Goal: Task Accomplishment & Management: Manage account settings

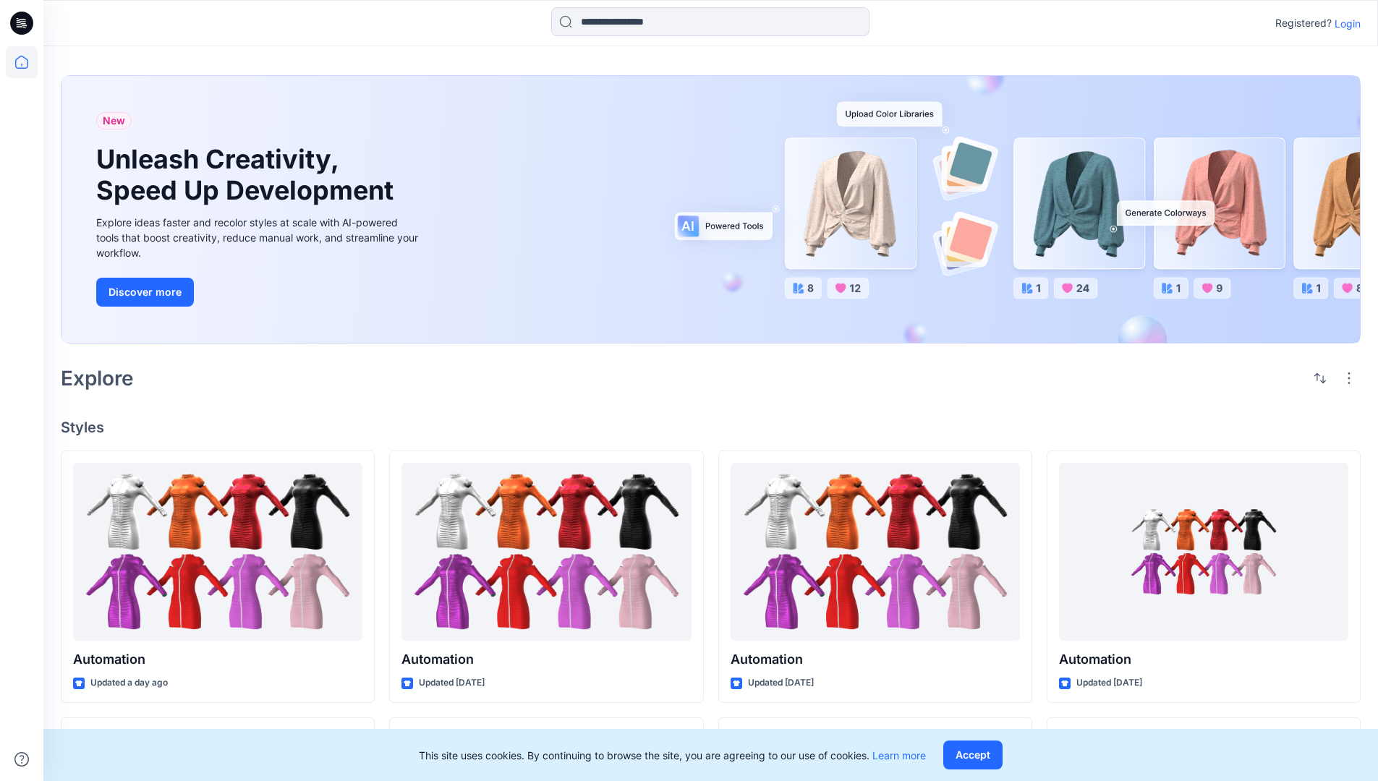
click at [1344, 23] on p "Login" at bounding box center [1348, 23] width 26 height 15
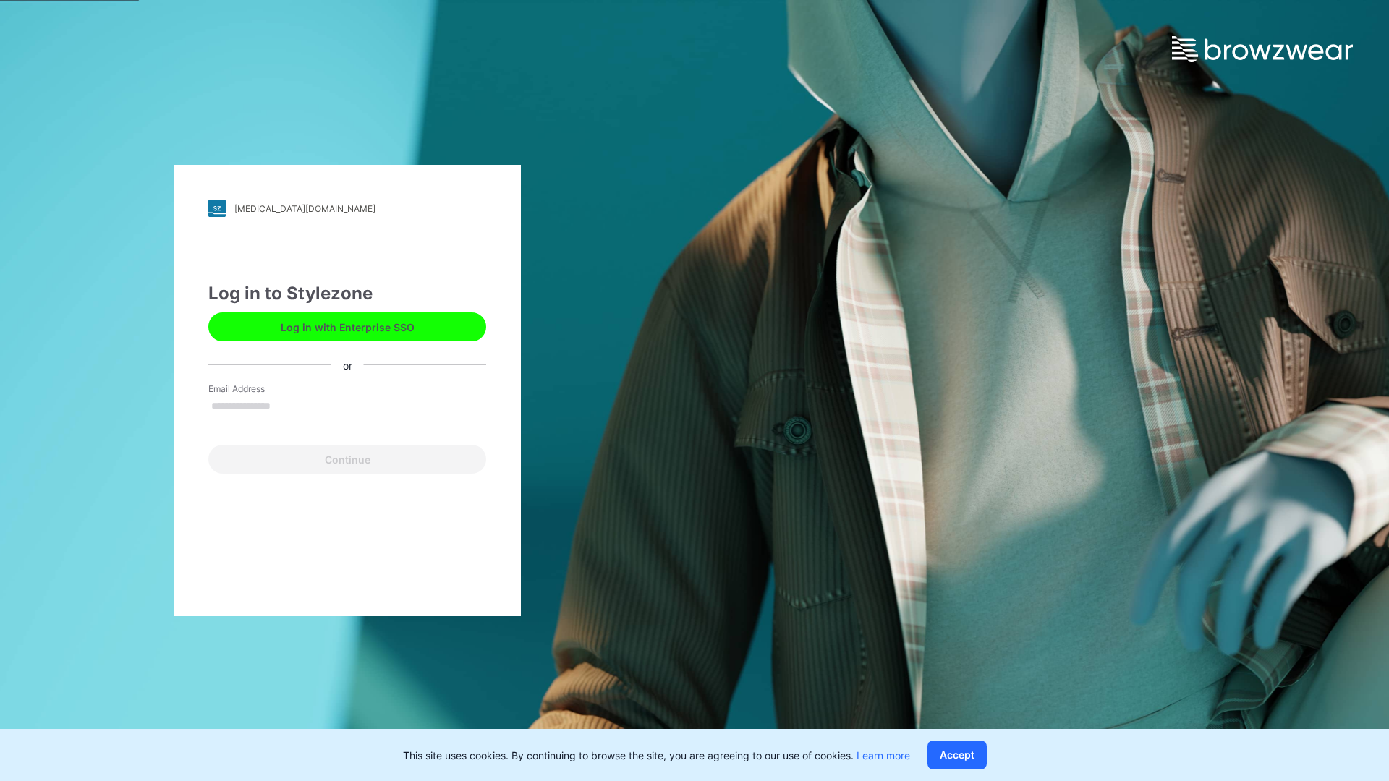
click at [286, 405] on input "Email Address" at bounding box center [347, 407] width 278 height 22
type input "******"
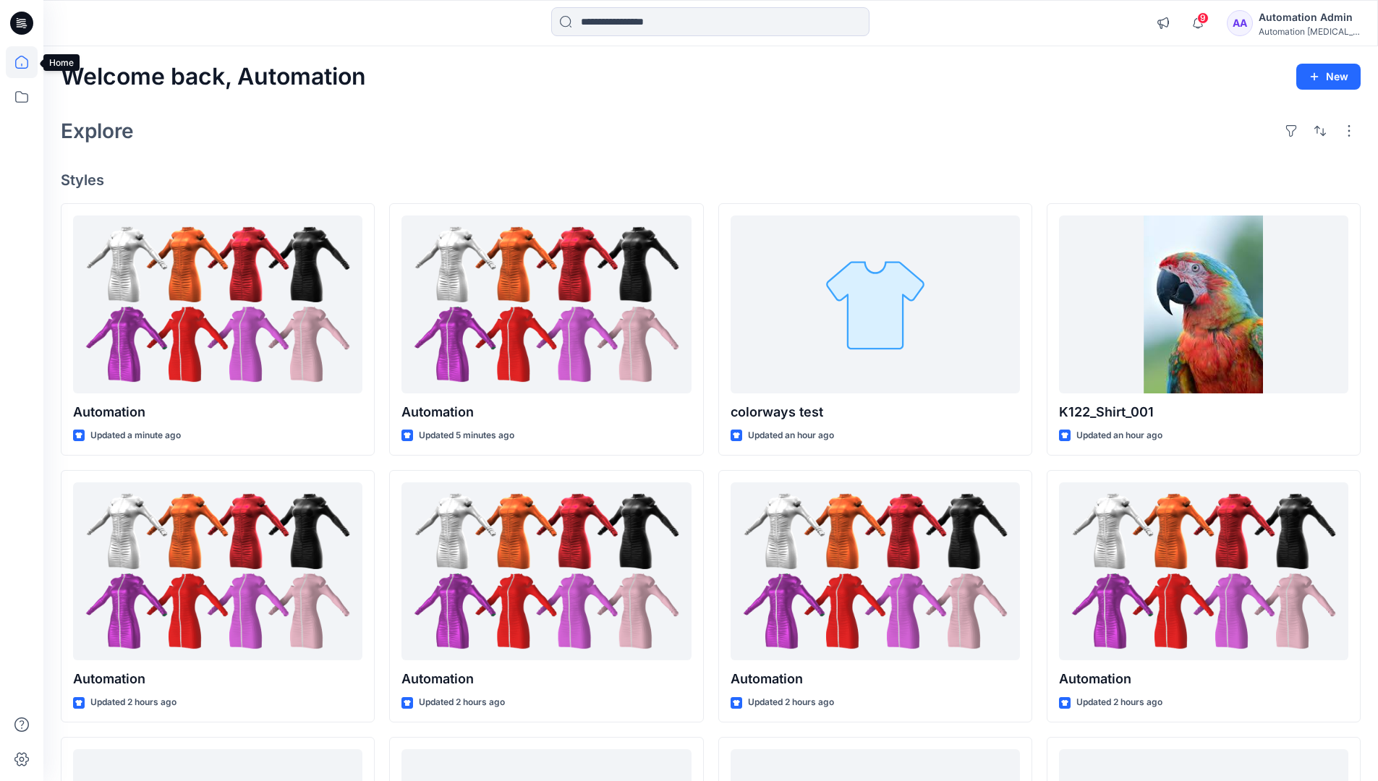
click at [27, 62] on icon at bounding box center [21, 62] width 13 height 13
click at [23, 99] on icon at bounding box center [22, 97] width 32 height 32
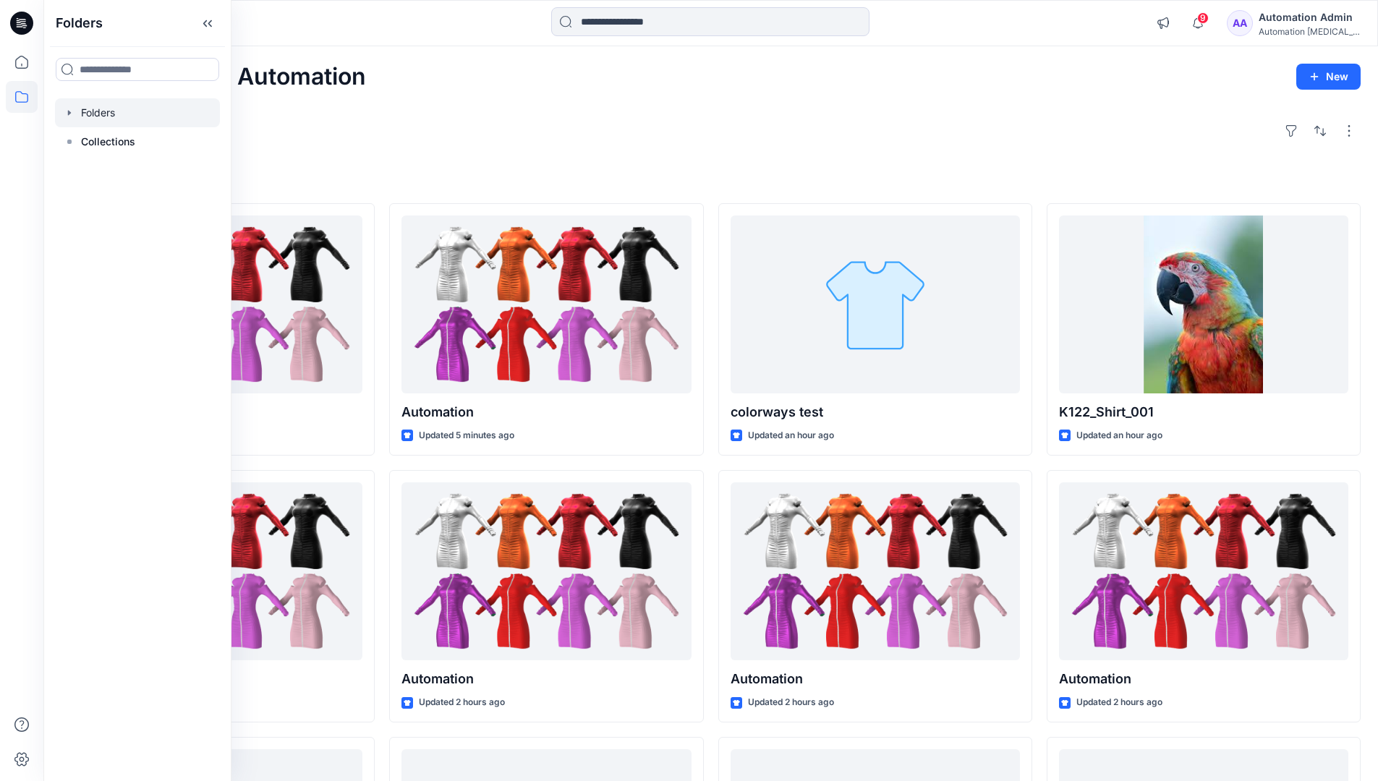
click at [103, 106] on div at bounding box center [137, 112] width 165 height 29
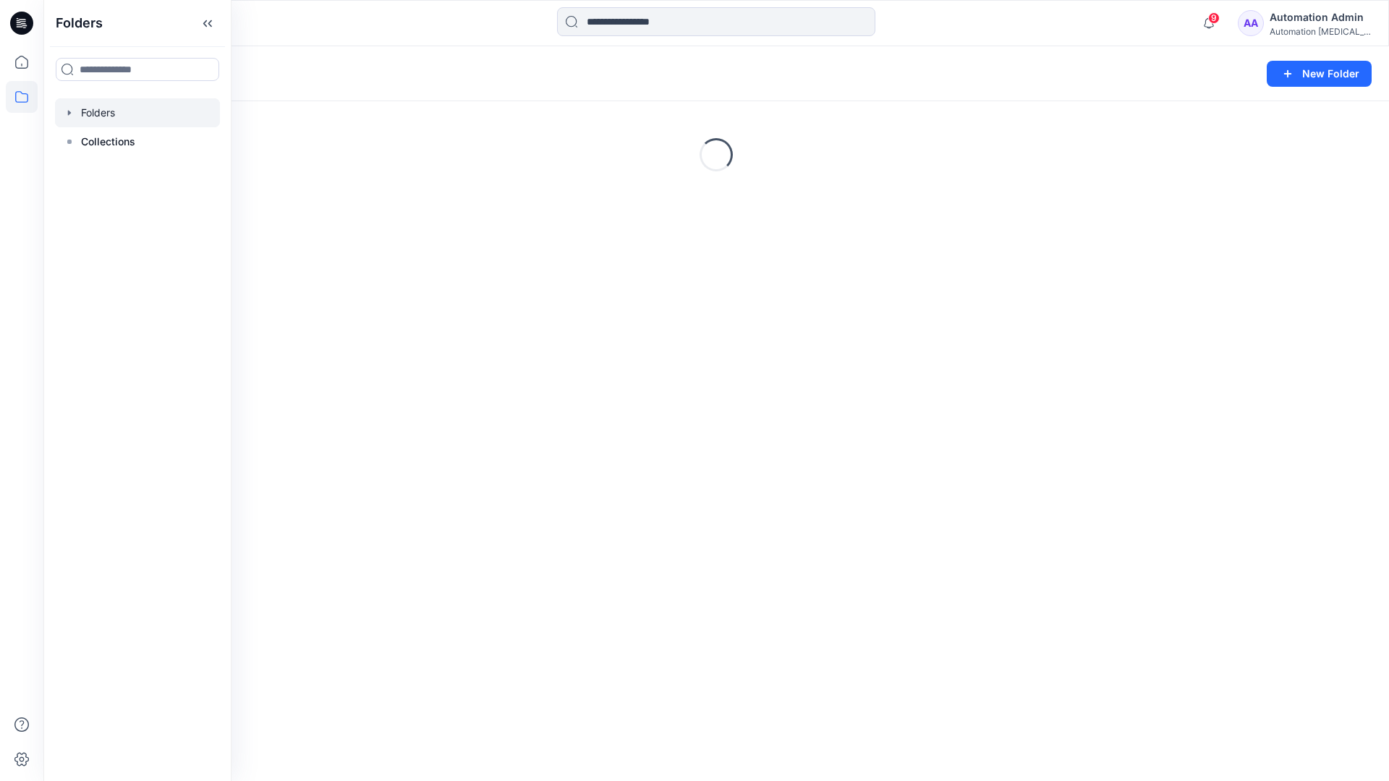
click at [384, 331] on div "Folders New Folder Loading..." at bounding box center [716, 413] width 1346 height 735
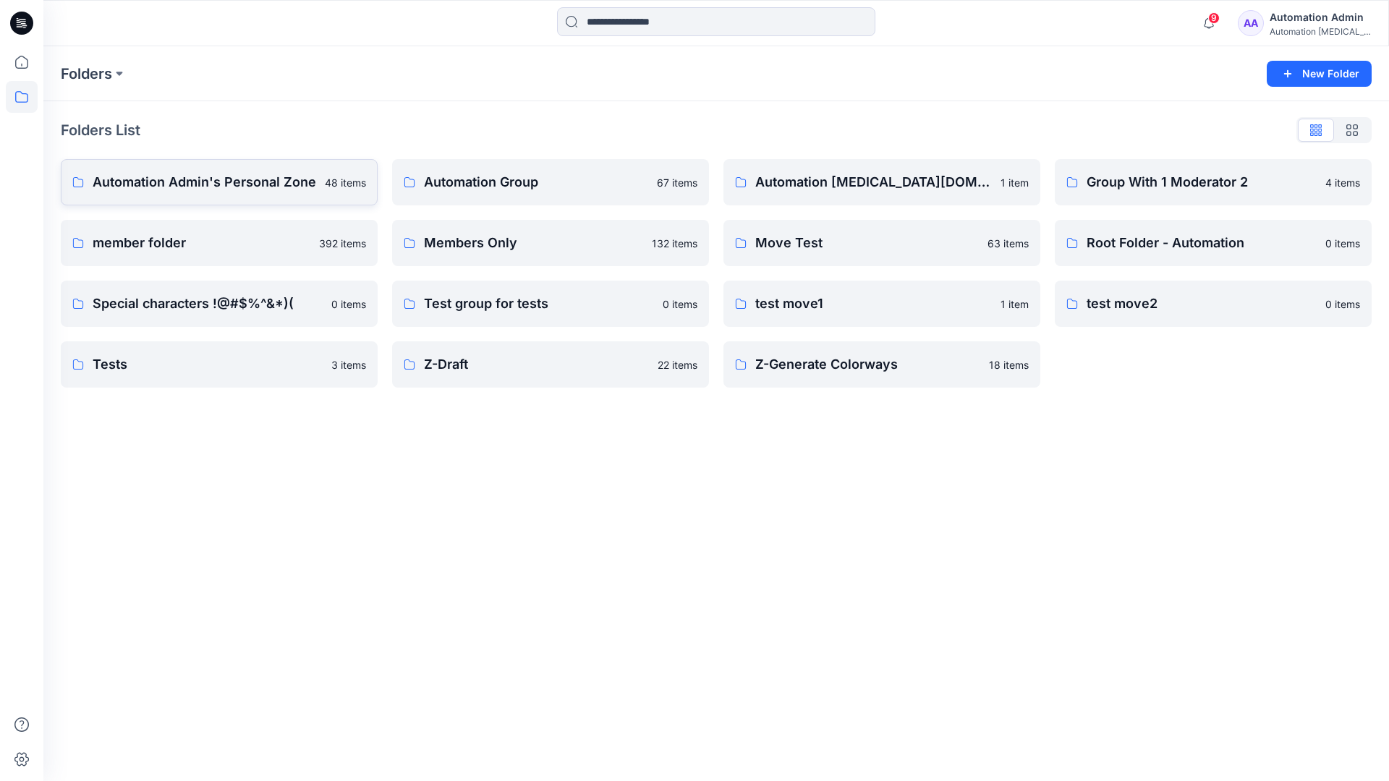
click at [249, 179] on p "Automation Admin's Personal Zone" at bounding box center [205, 182] width 224 height 20
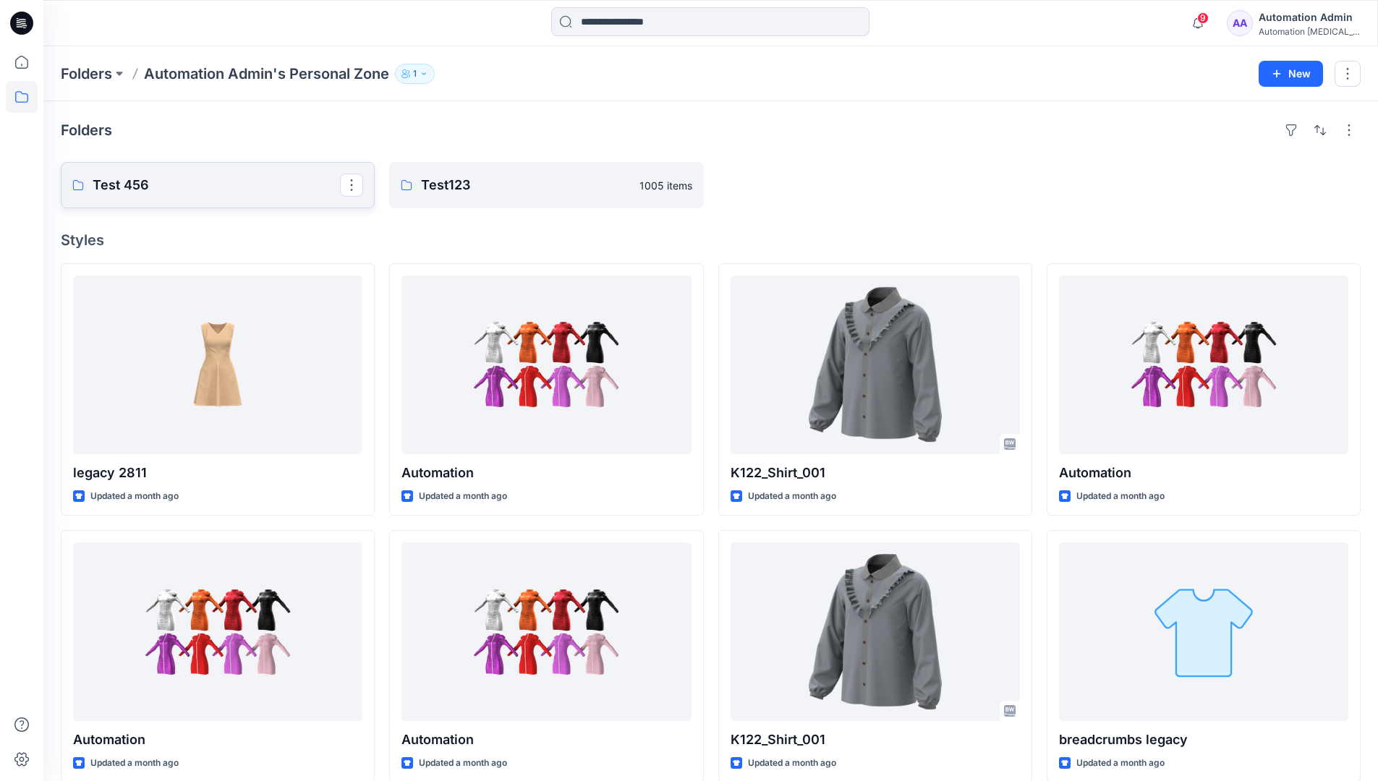
click at [136, 184] on p "Test 456" at bounding box center [216, 185] width 247 height 20
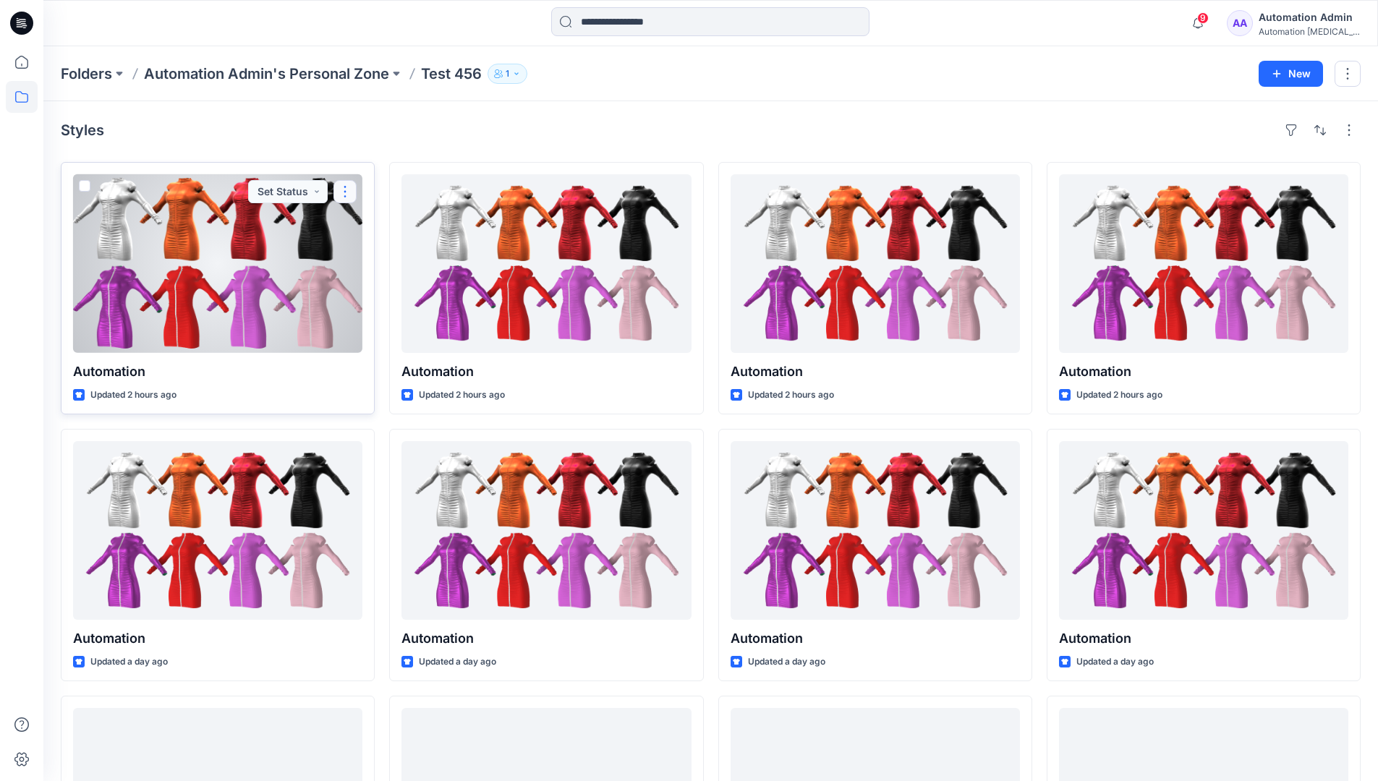
click at [345, 189] on button "button" at bounding box center [345, 191] width 23 height 23
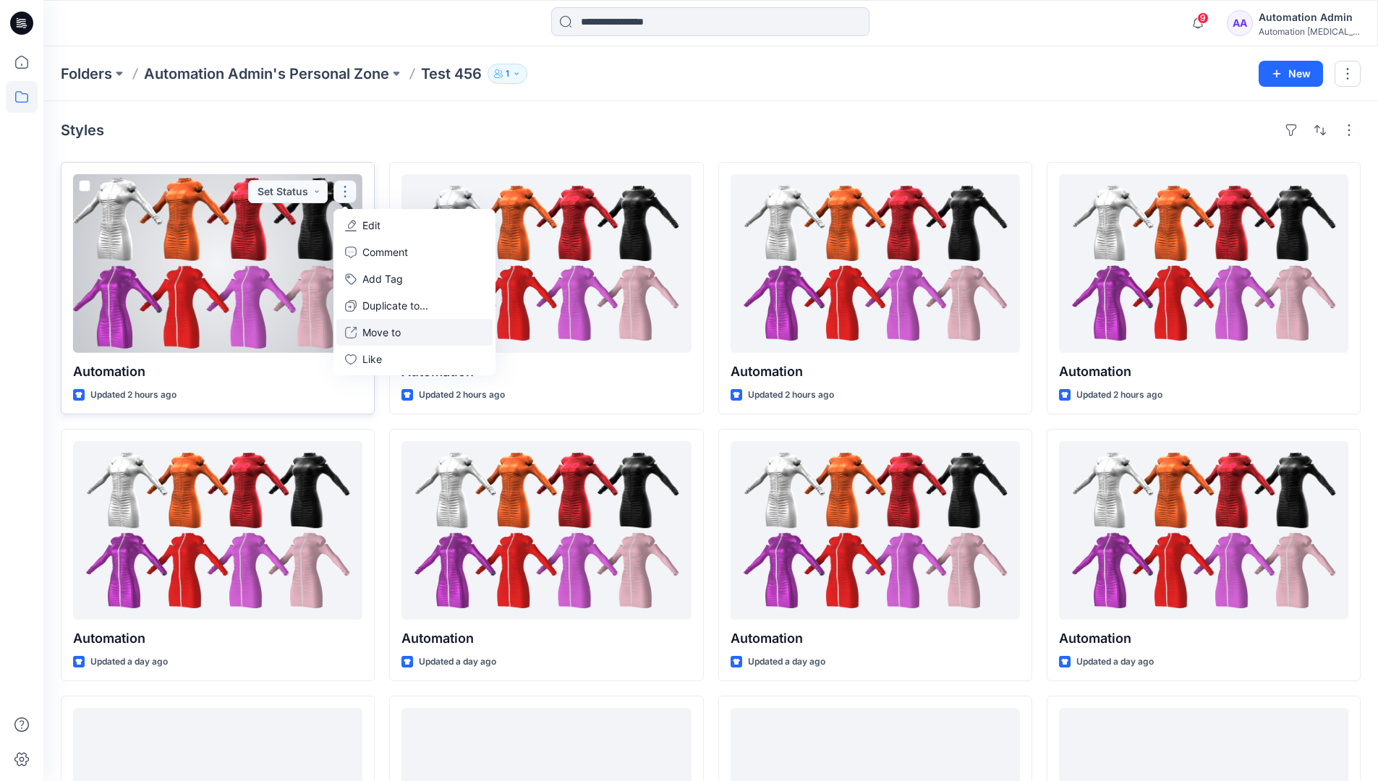
click at [387, 337] on p "Move to" at bounding box center [381, 332] width 38 height 15
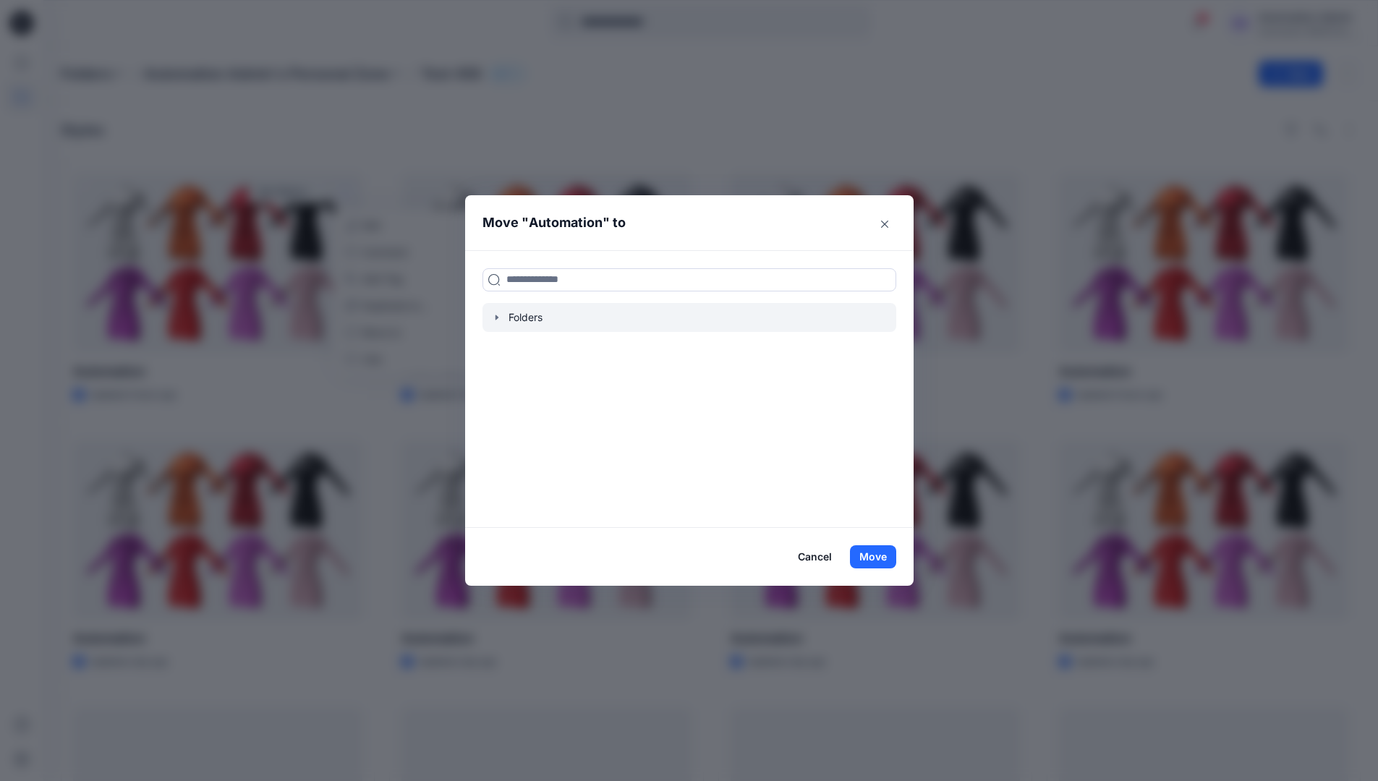
click at [498, 318] on icon "button" at bounding box center [496, 317] width 3 height 5
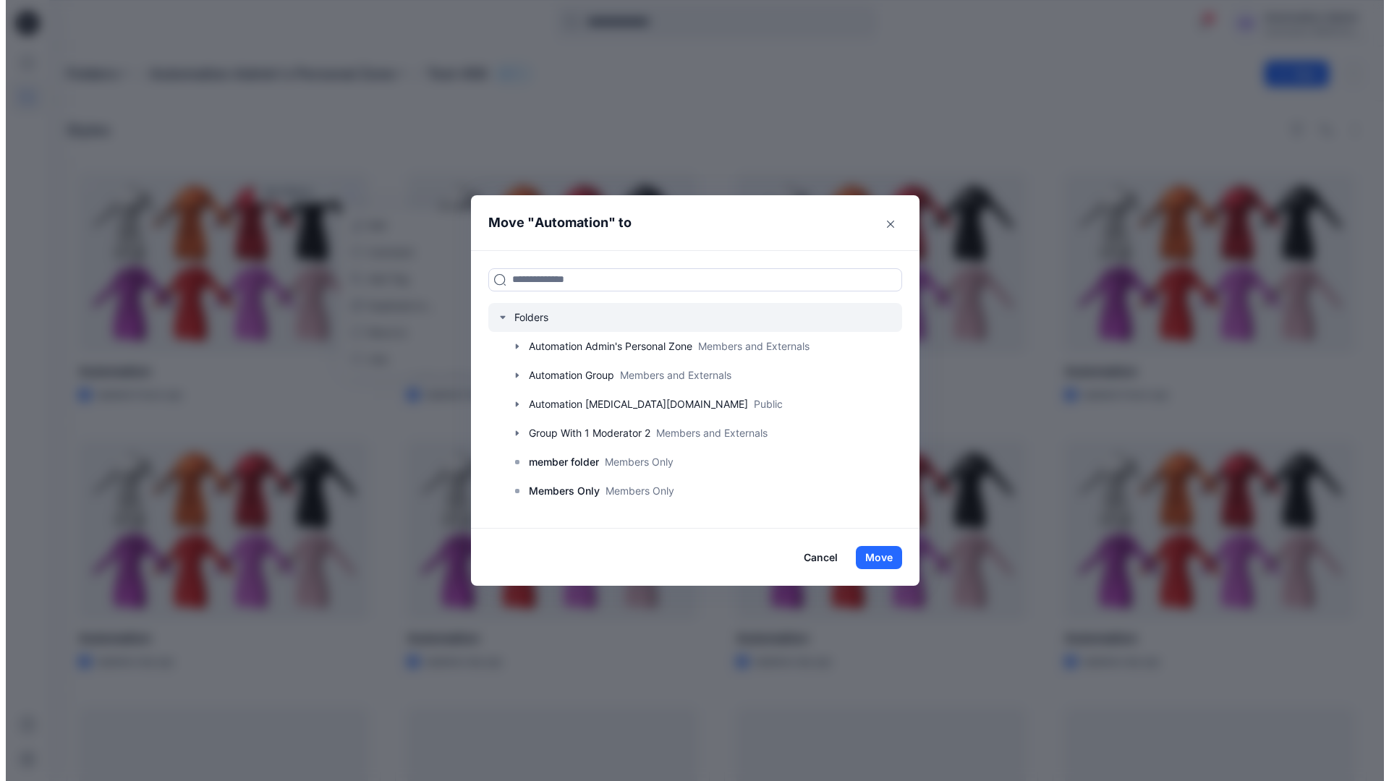
scroll to position [114, 0]
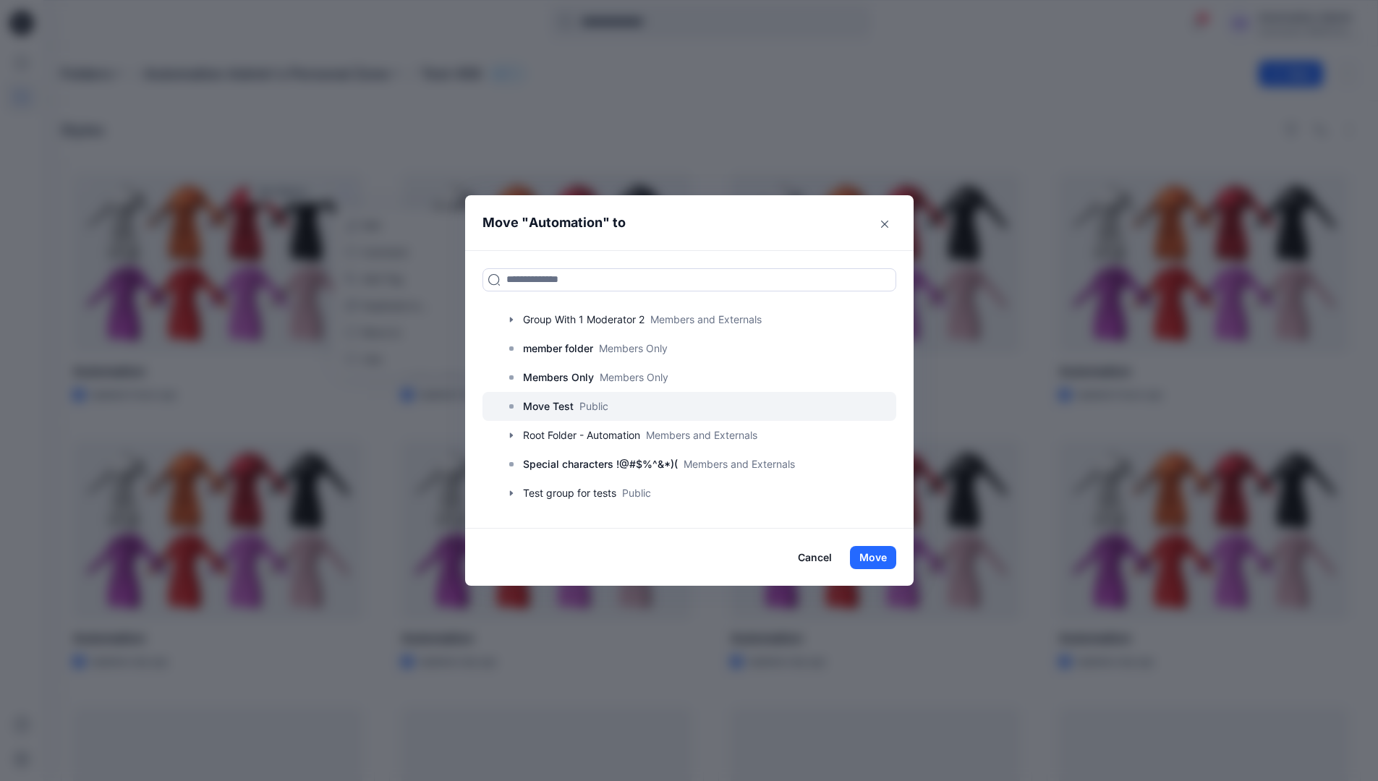
click at [561, 406] on p "Move Test" at bounding box center [548, 406] width 51 height 17
click at [879, 554] on button "Move" at bounding box center [873, 557] width 46 height 23
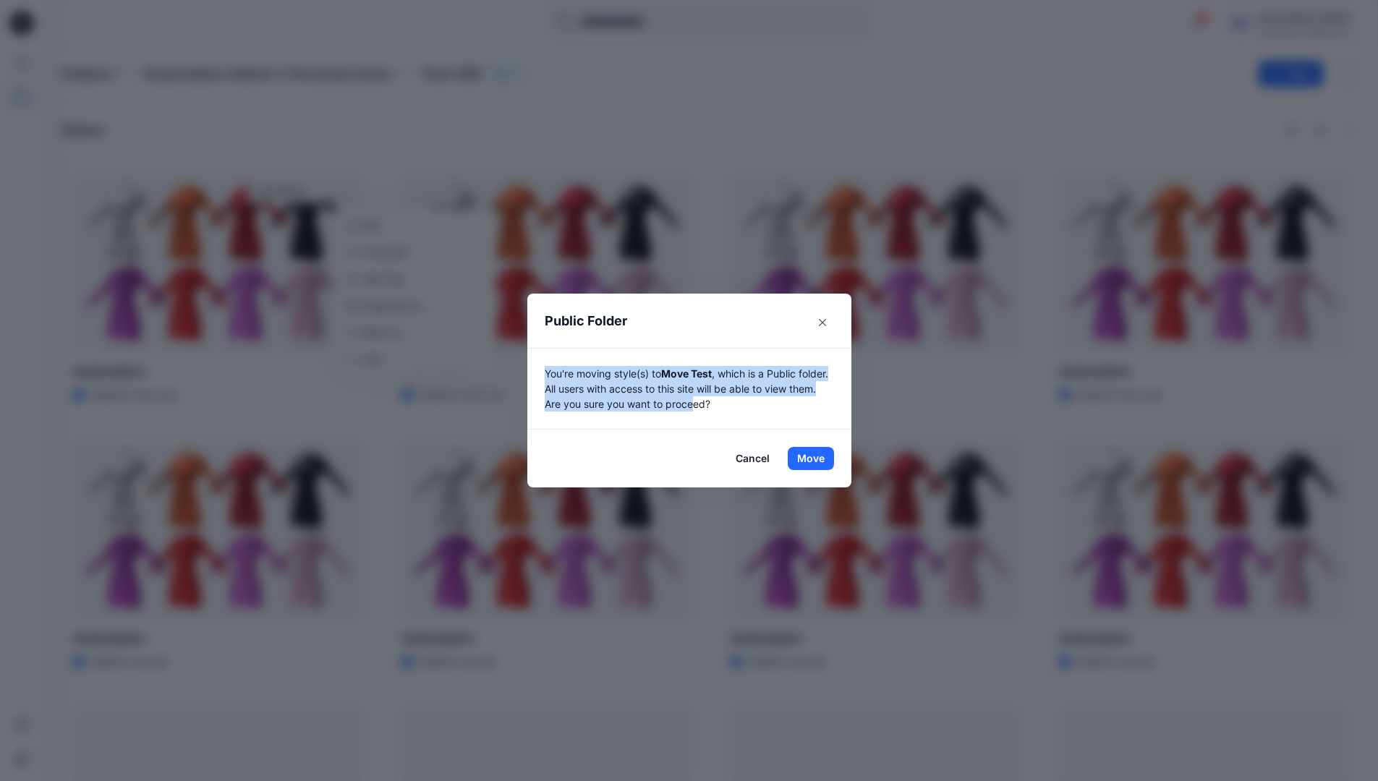
drag, startPoint x: 879, startPoint y: 554, endPoint x: 728, endPoint y: 401, distance: 214.9
click at [728, 401] on p "You're moving style(s) to Move Test , which is a Public folder. All users with …" at bounding box center [689, 389] width 289 height 46
click at [816, 459] on button "Move" at bounding box center [811, 458] width 46 height 23
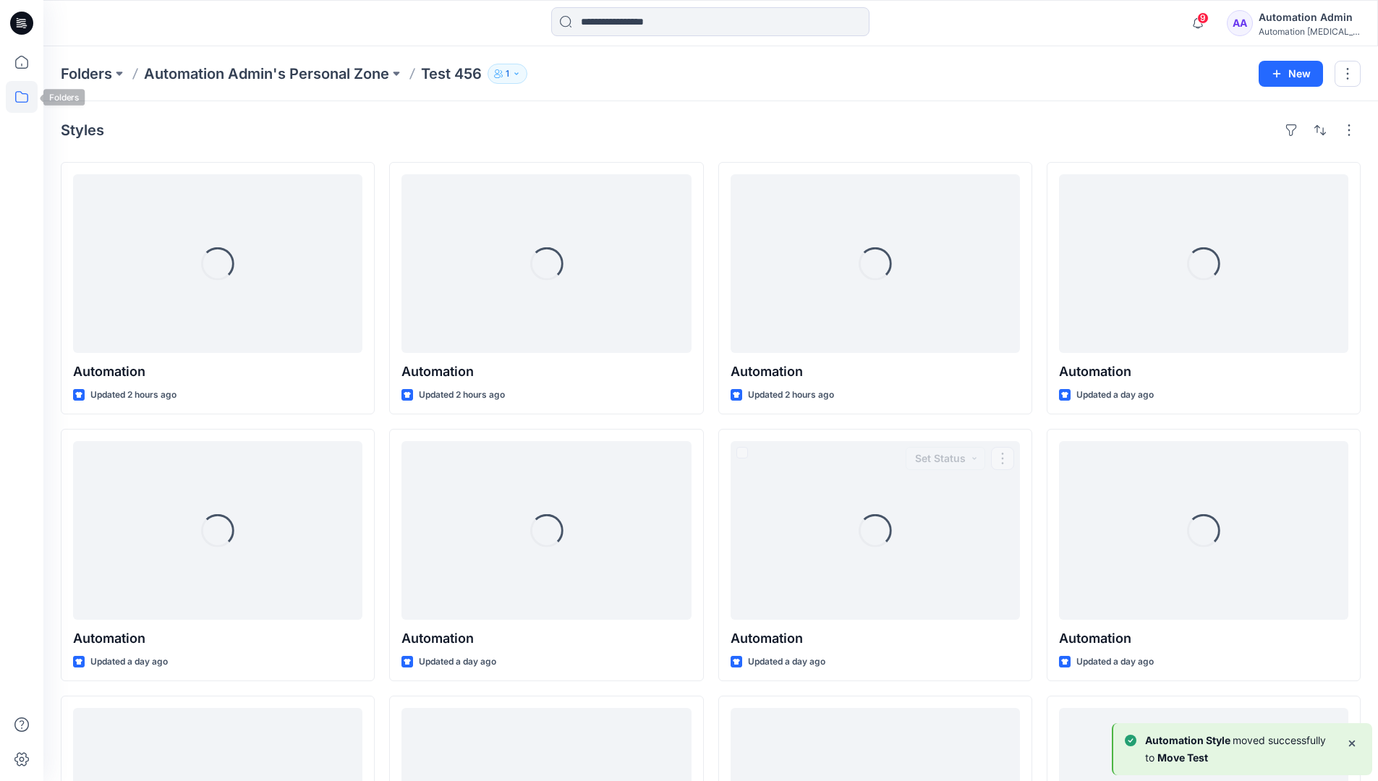
click at [15, 95] on icon at bounding box center [22, 97] width 32 height 32
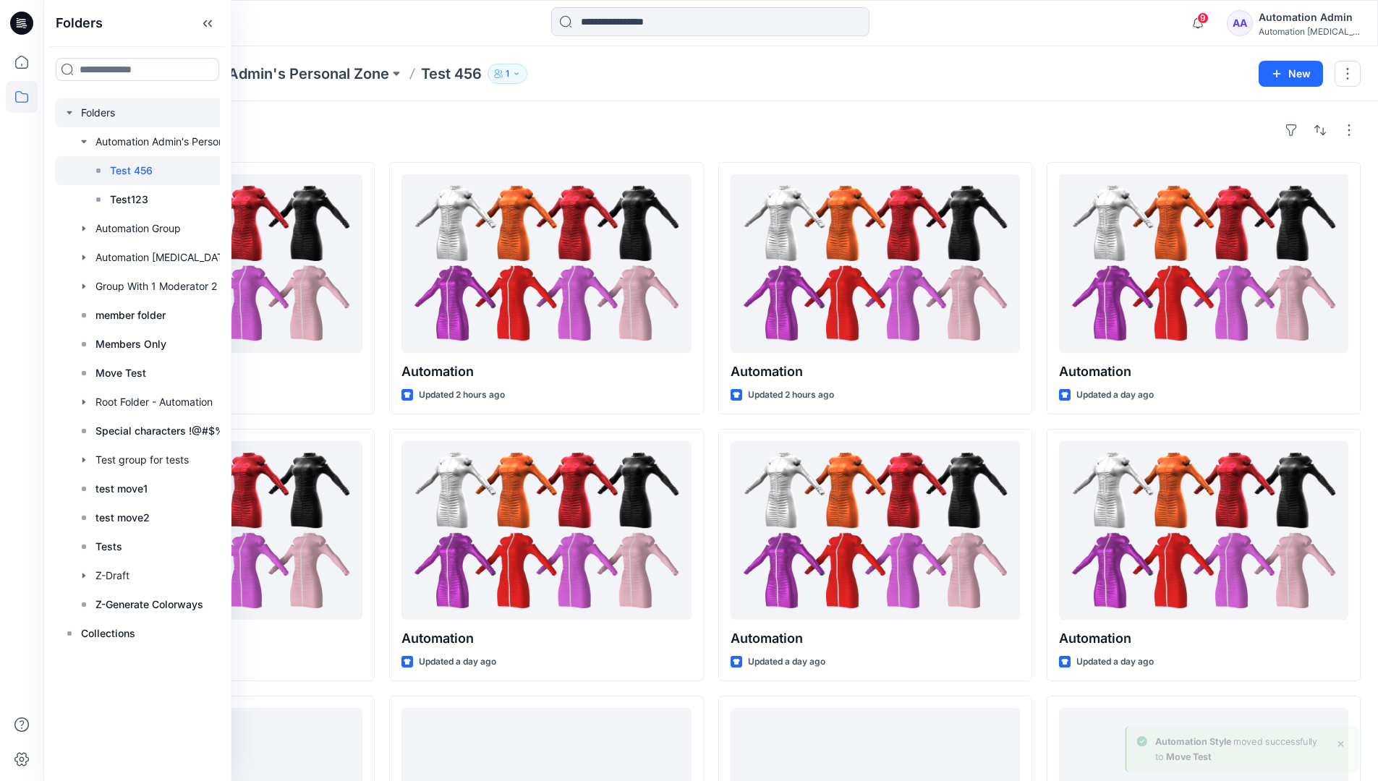
click at [96, 114] on div at bounding box center [156, 112] width 203 height 29
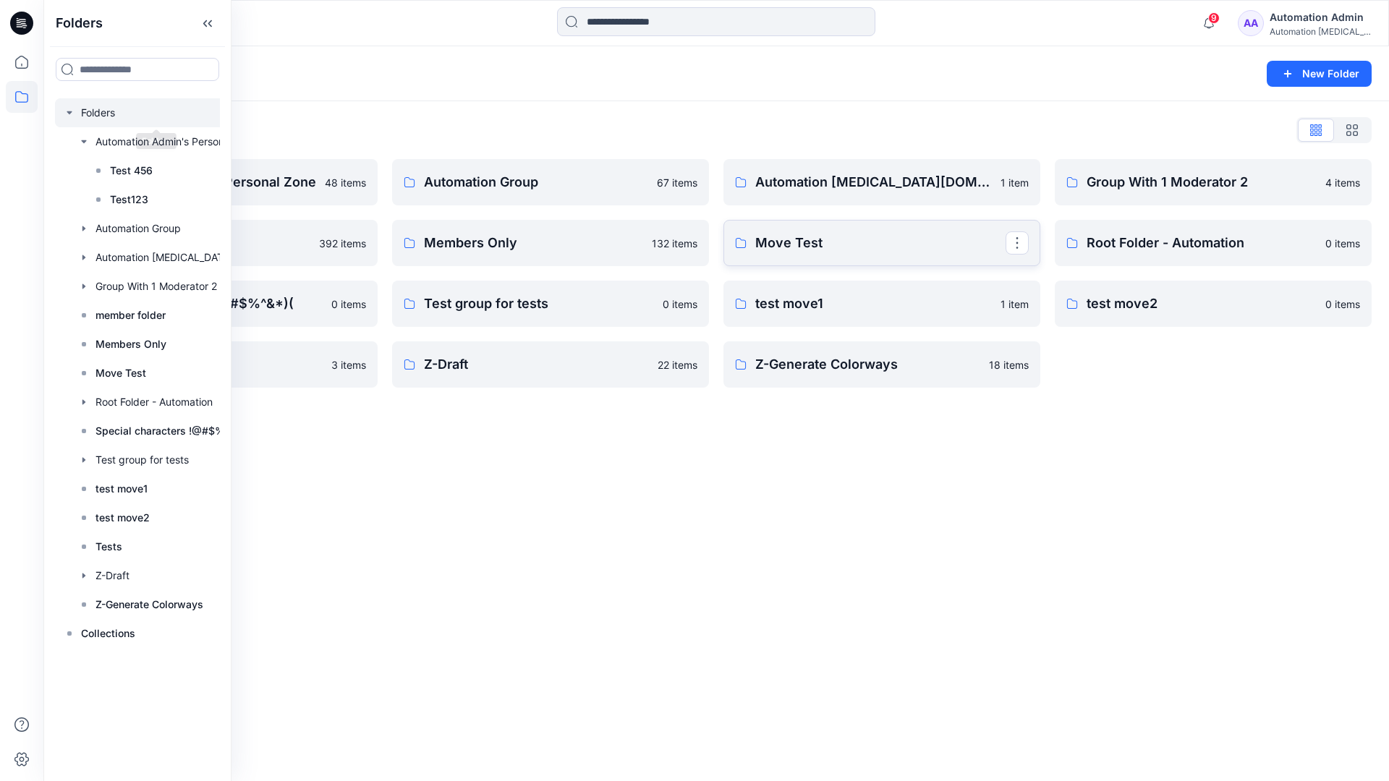
click at [775, 247] on p "Move Test" at bounding box center [880, 243] width 250 height 20
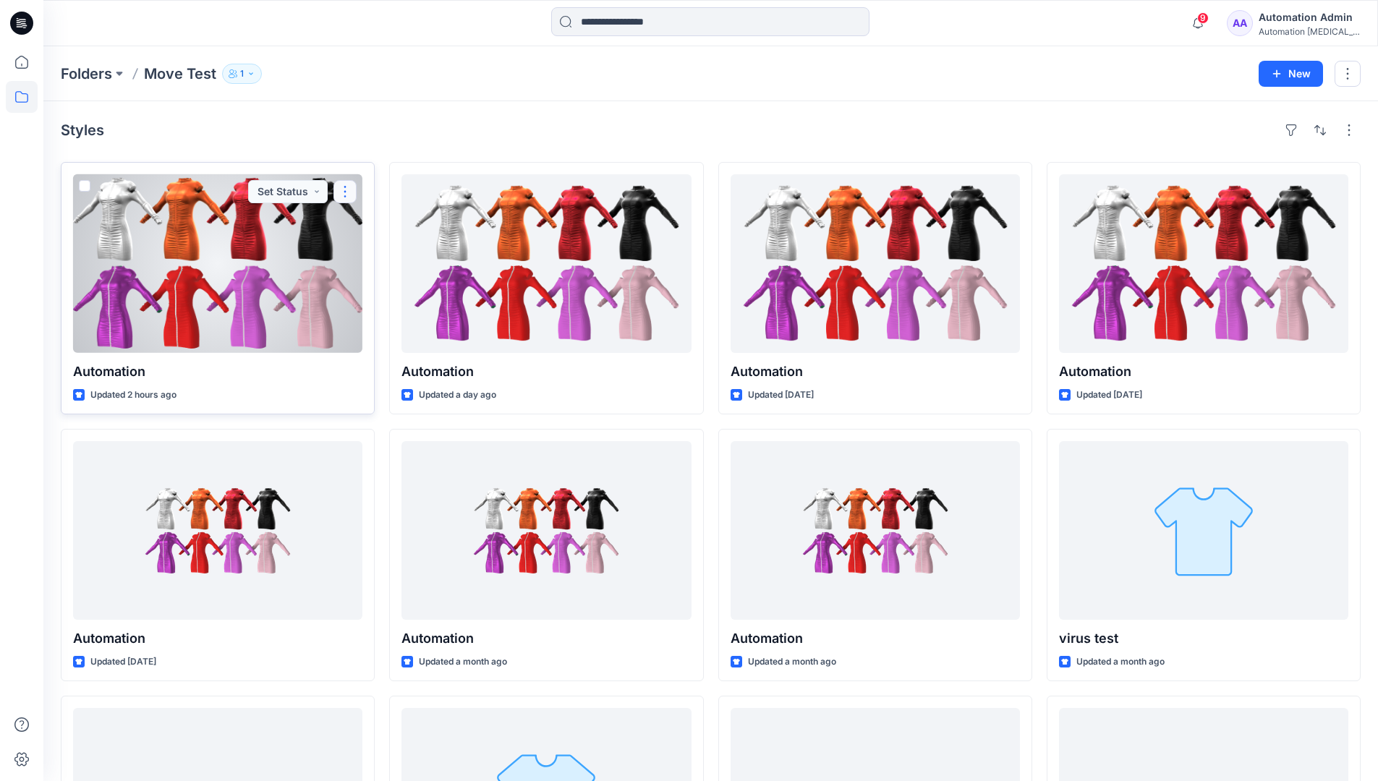
click at [341, 195] on button "button" at bounding box center [345, 191] width 23 height 23
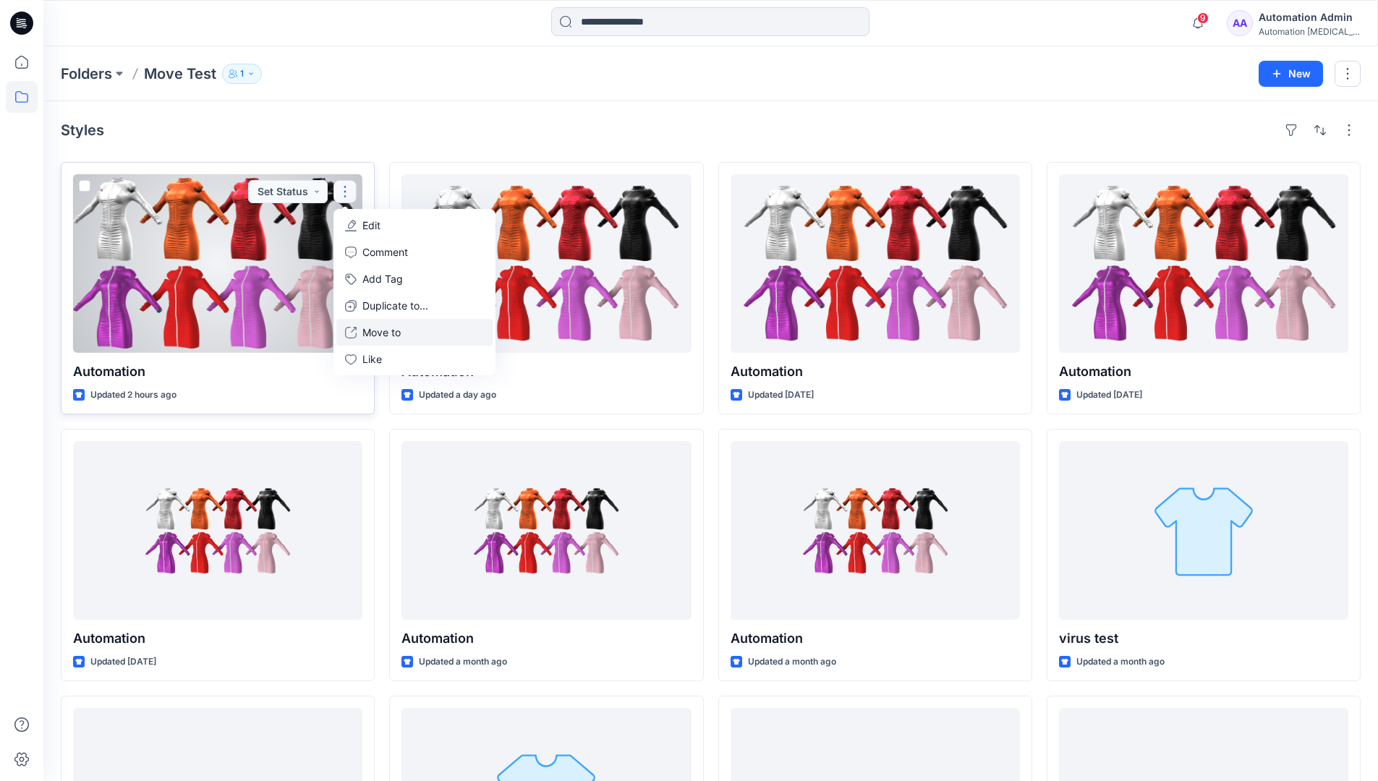
click at [386, 327] on p "Move to" at bounding box center [381, 332] width 38 height 15
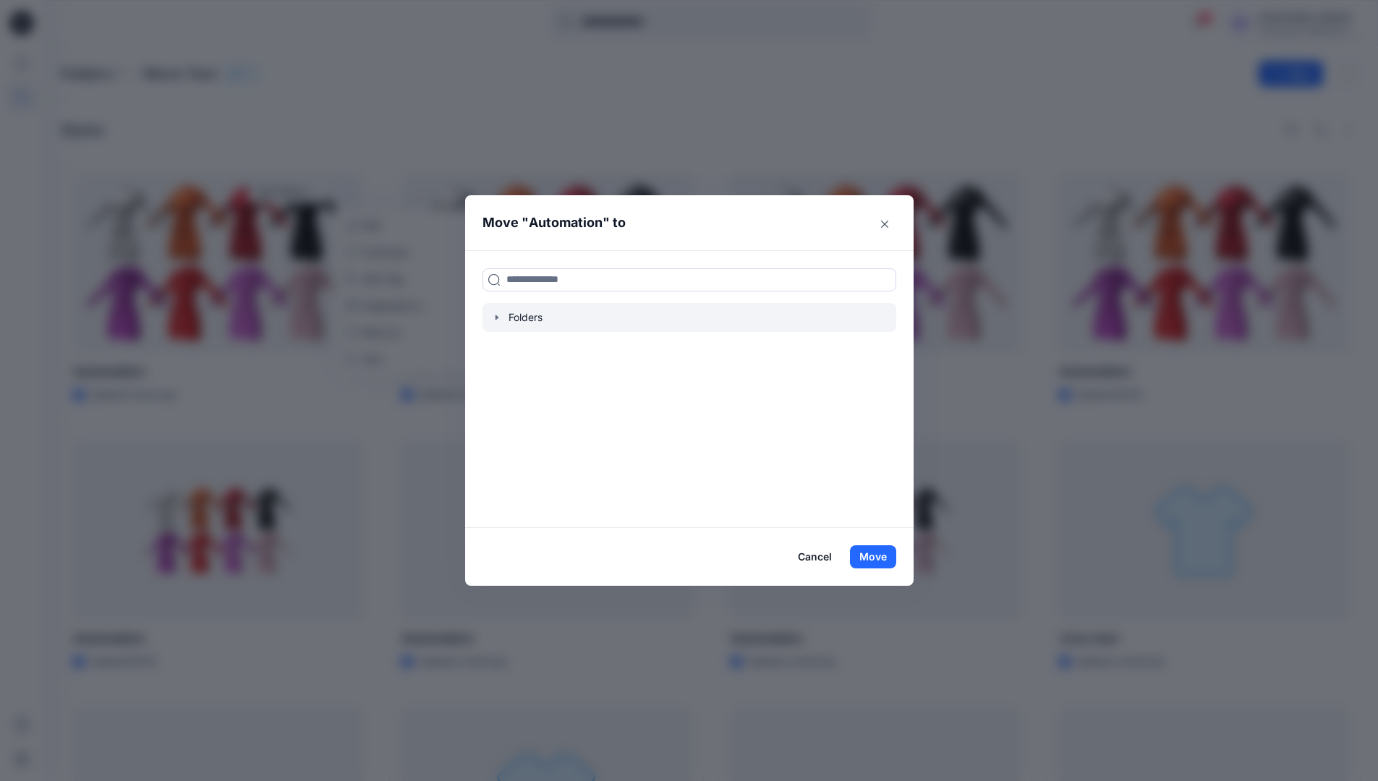
click at [499, 322] on icon "button" at bounding box center [497, 318] width 12 height 12
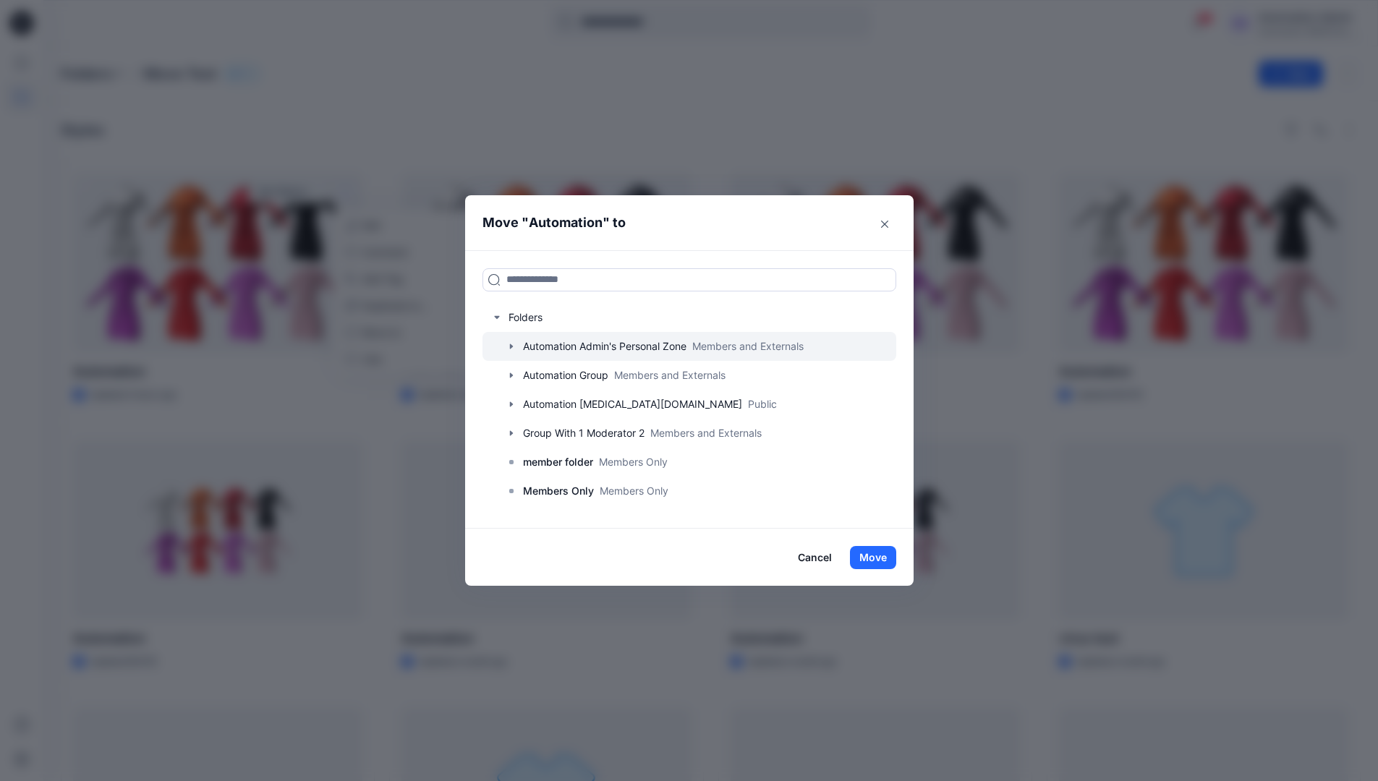
click at [517, 345] on icon "button" at bounding box center [512, 347] width 12 height 12
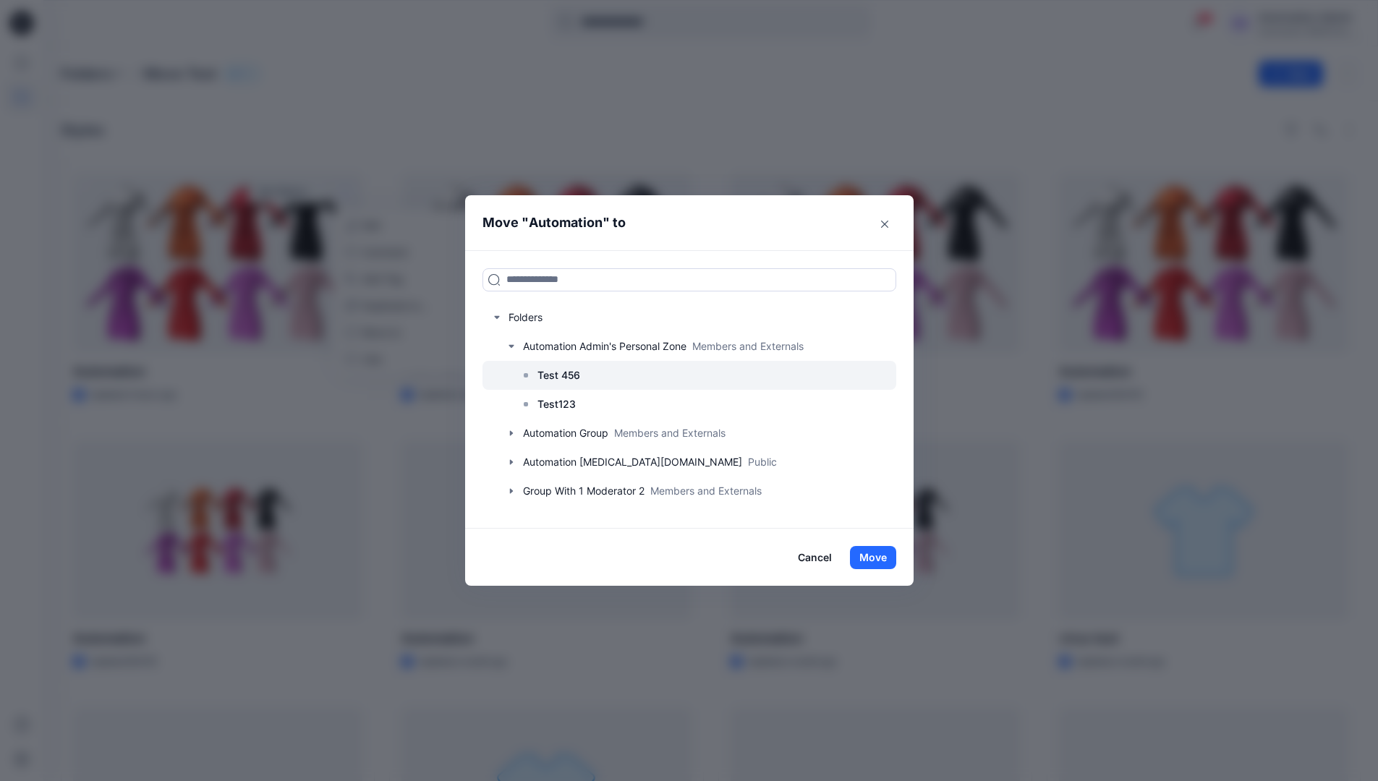
click at [556, 373] on p "Test 456" at bounding box center [559, 375] width 43 height 17
click at [883, 560] on button "Move" at bounding box center [873, 557] width 46 height 23
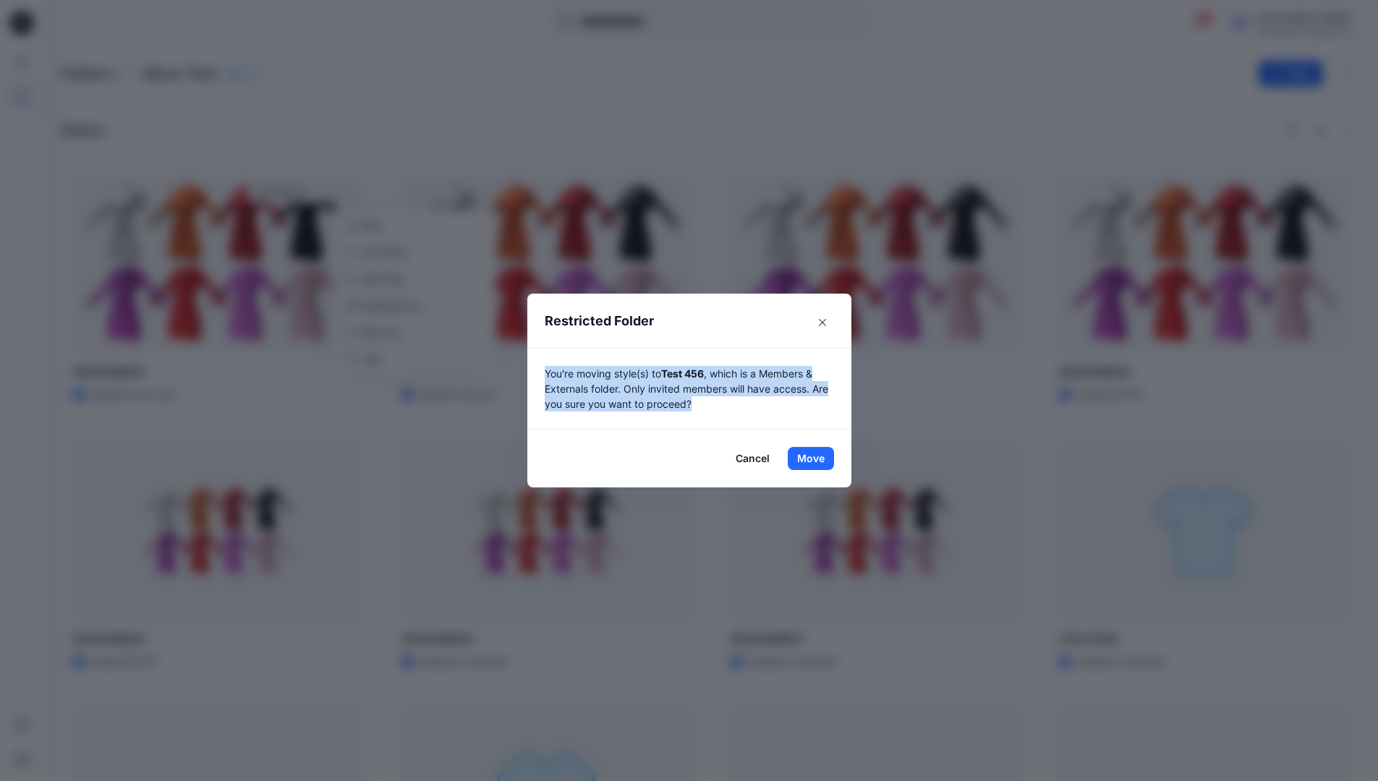
drag, startPoint x: 883, startPoint y: 560, endPoint x: 708, endPoint y: 410, distance: 230.3
click at [708, 410] on p "You're moving style(s) to Test 456 , which is a Members & Externals folder. Onl…" at bounding box center [689, 389] width 289 height 46
click at [816, 459] on button "Move" at bounding box center [811, 458] width 46 height 23
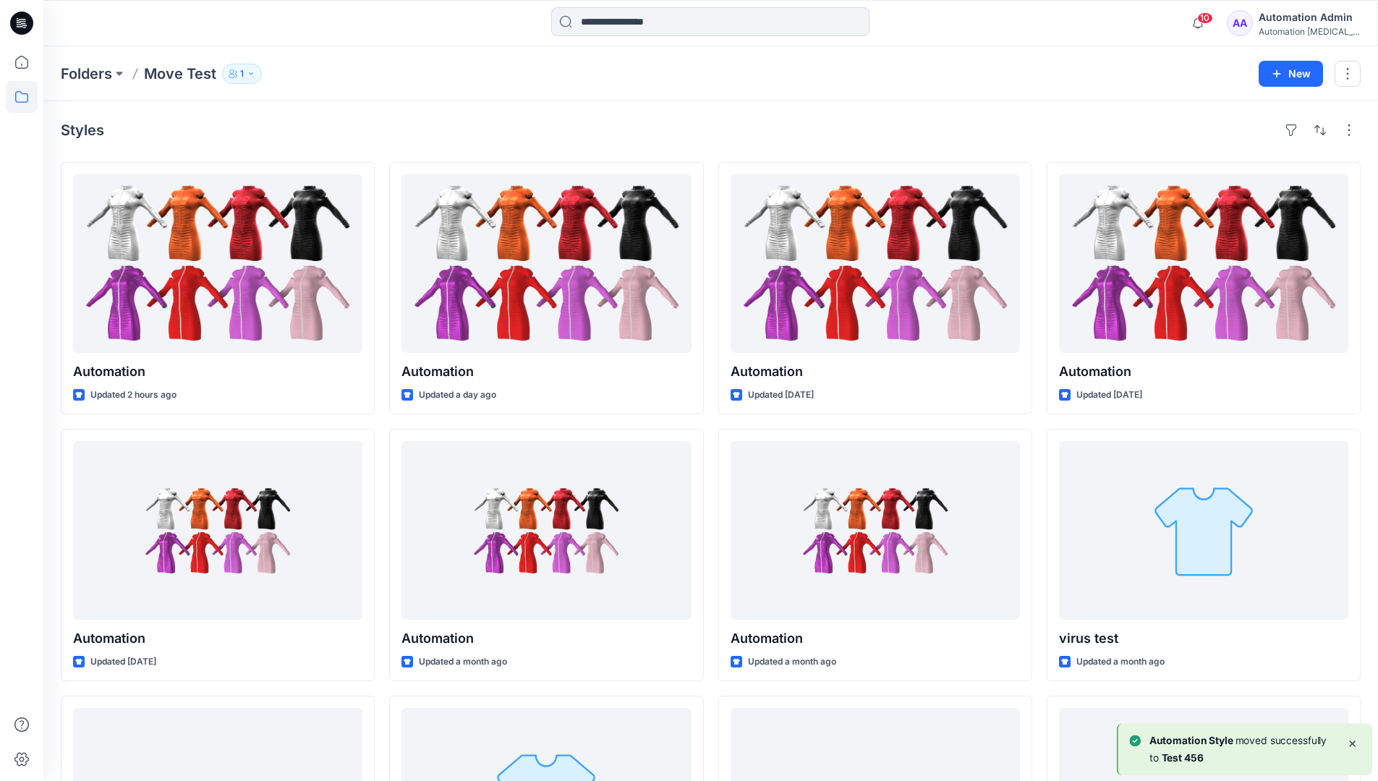
click at [1300, 20] on div "Automation Admin" at bounding box center [1309, 17] width 101 height 17
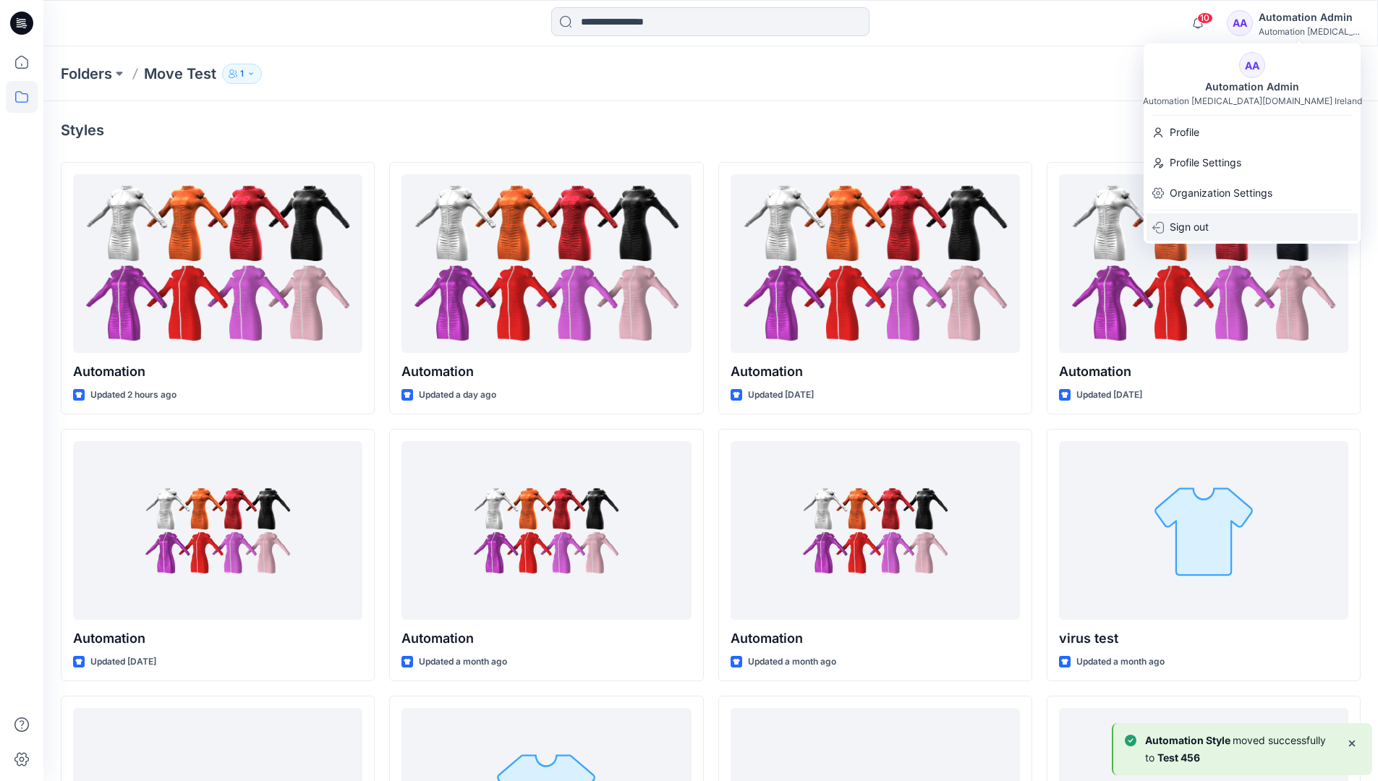
click at [1208, 222] on p "Sign out" at bounding box center [1189, 226] width 39 height 27
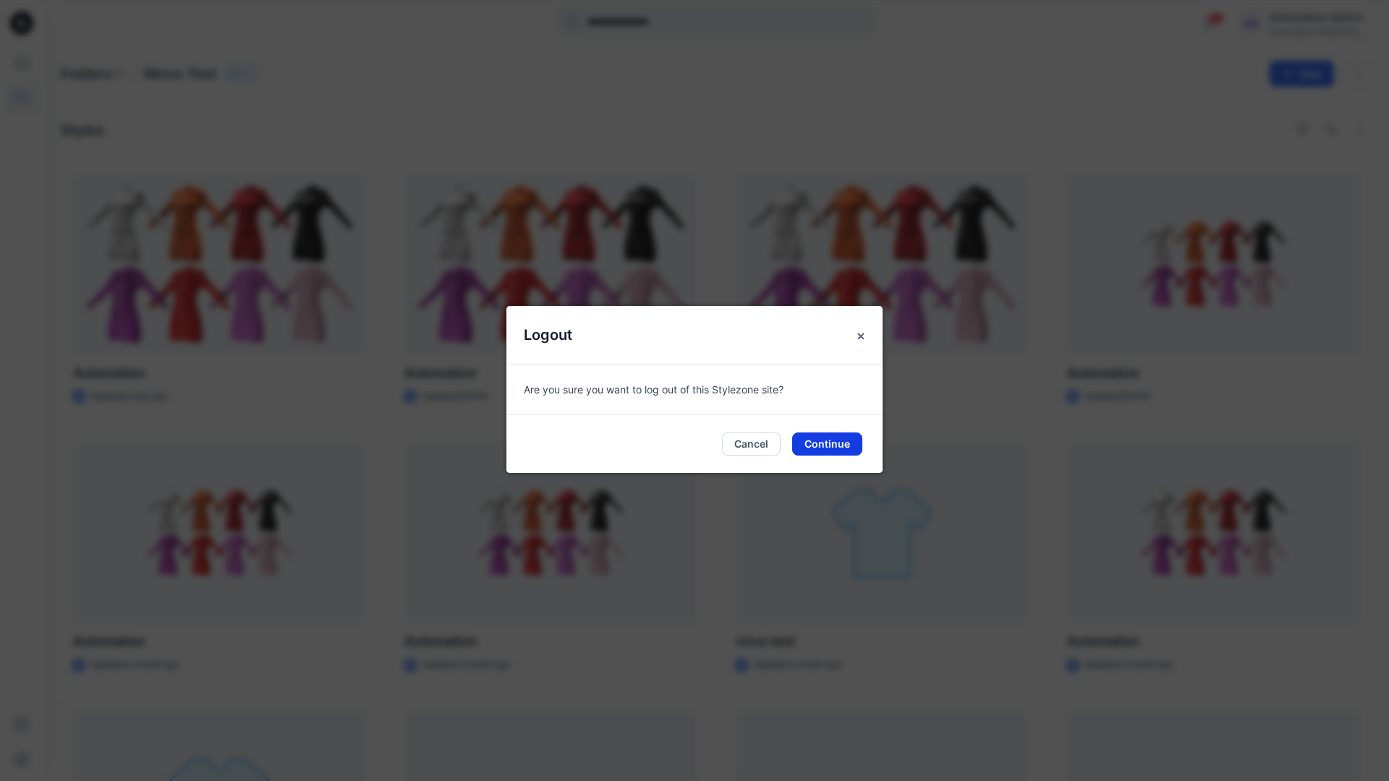
click at [855, 433] on button "Continue" at bounding box center [827, 444] width 70 height 23
